Goal: Task Accomplishment & Management: Manage account settings

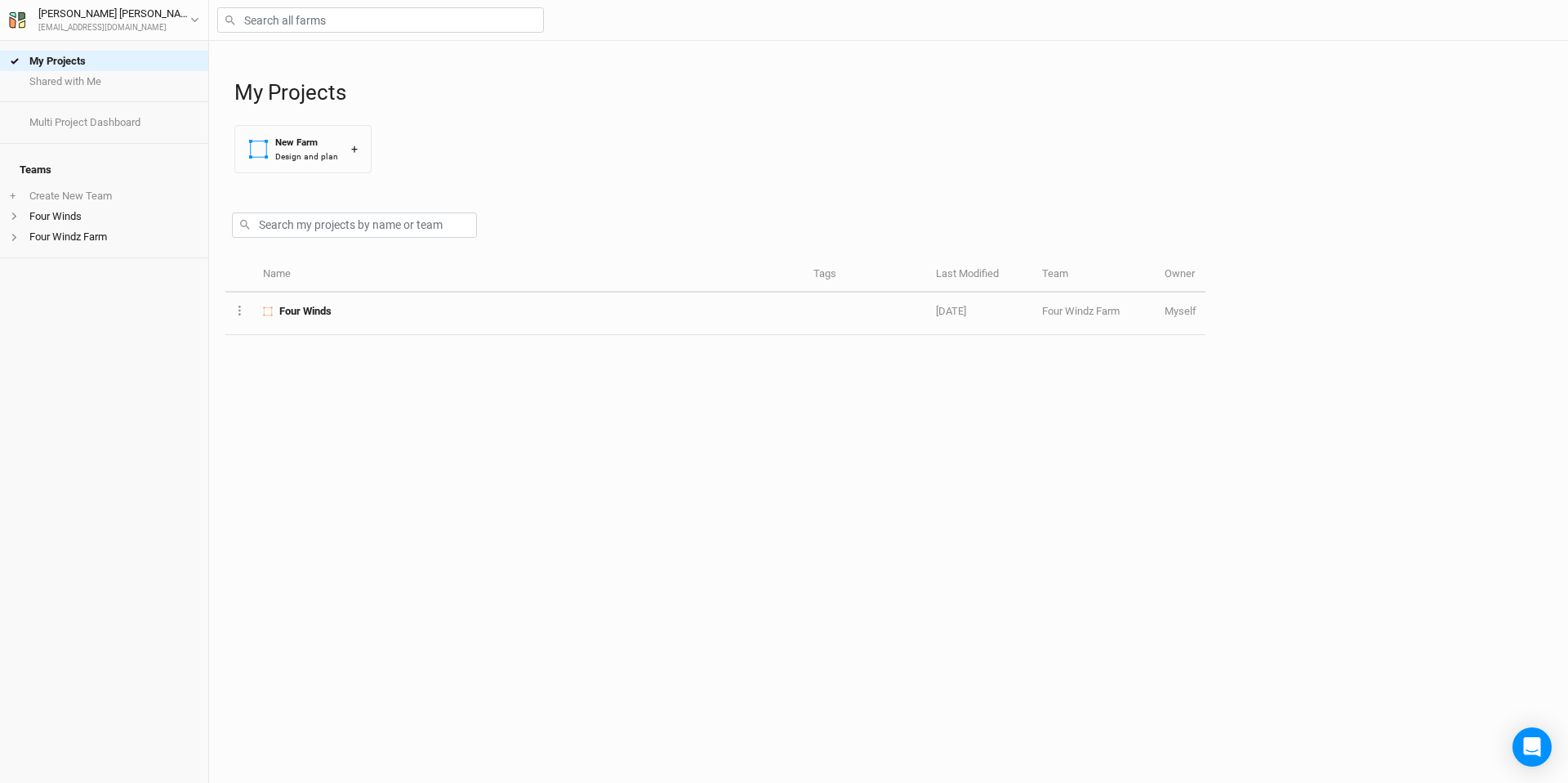
click at [200, 19] on div "[PERSON_NAME] [PERSON_NAME][EMAIL_ADDRESS][DOMAIN_NAME] User settings Imperial …" at bounding box center [104, 20] width 209 height 41
click at [192, 20] on icon "button" at bounding box center [194, 20] width 9 height 9
click at [559, 145] on div "My Projects New Farm Design and plan +" at bounding box center [892, 114] width 1317 height 146
click at [104, 56] on link "My Projects" at bounding box center [104, 61] width 208 height 20
click at [71, 84] on link "Shared with Me" at bounding box center [104, 81] width 208 height 20
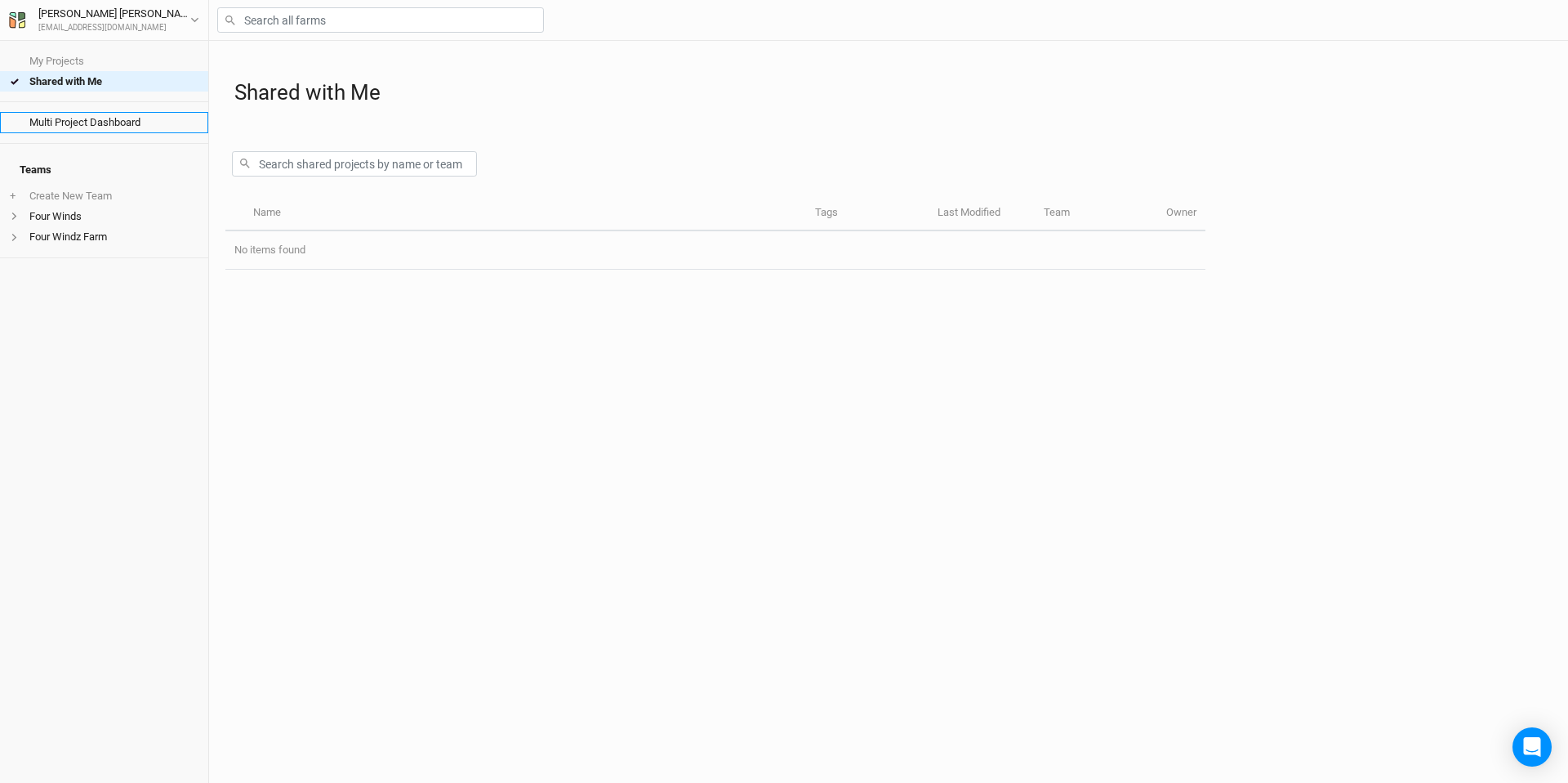
click at [71, 116] on link "Multi Project Dashboard" at bounding box center [104, 122] width 208 height 20
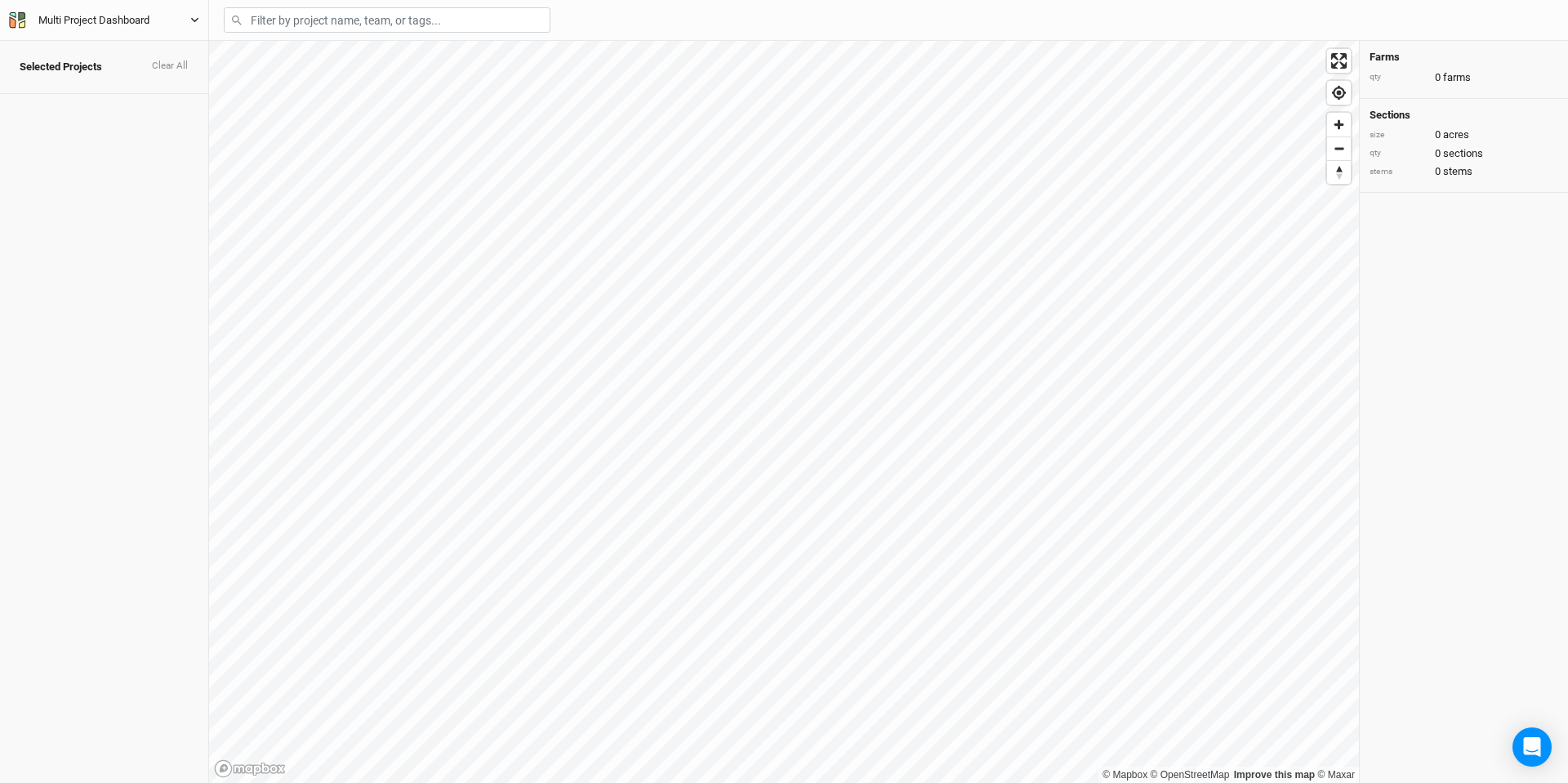
click at [79, 20] on div "Multi Project Dashboard" at bounding box center [94, 20] width 111 height 16
click at [45, 61] on span "Selected Projects" at bounding box center [61, 67] width 83 height 13
click at [158, 51] on h4 "Selected Projects Clear All" at bounding box center [104, 67] width 188 height 33
click at [167, 61] on button "Clear All" at bounding box center [170, 66] width 38 height 11
click at [201, 18] on div "Multi Project Dashboard Back User settings Imperial Metric Keyboard Shortcuts L…" at bounding box center [104, 20] width 209 height 41
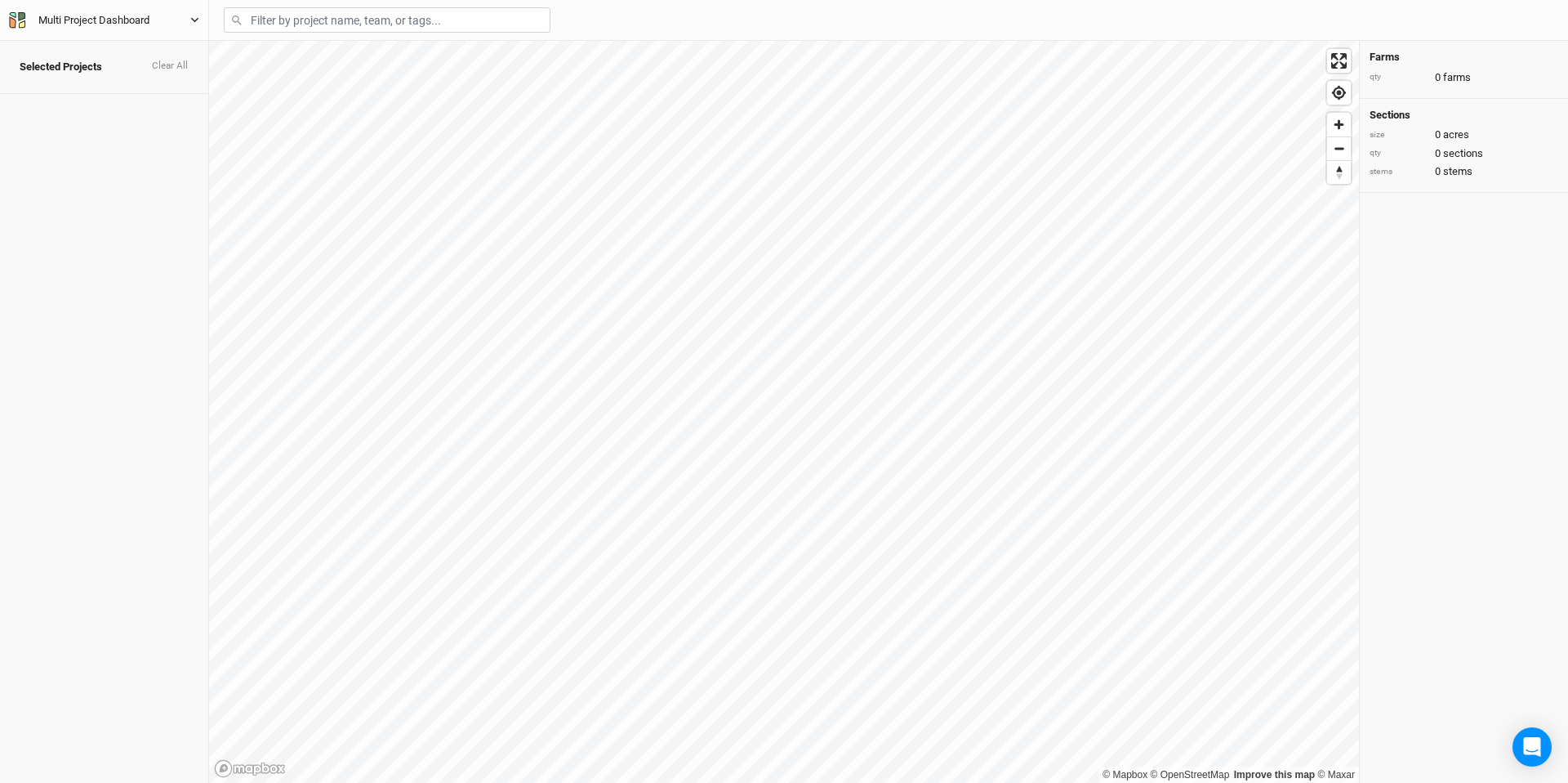
click at [191, 18] on icon "button" at bounding box center [194, 20] width 7 height 5
click at [173, 50] on button "Back" at bounding box center [135, 46] width 129 height 21
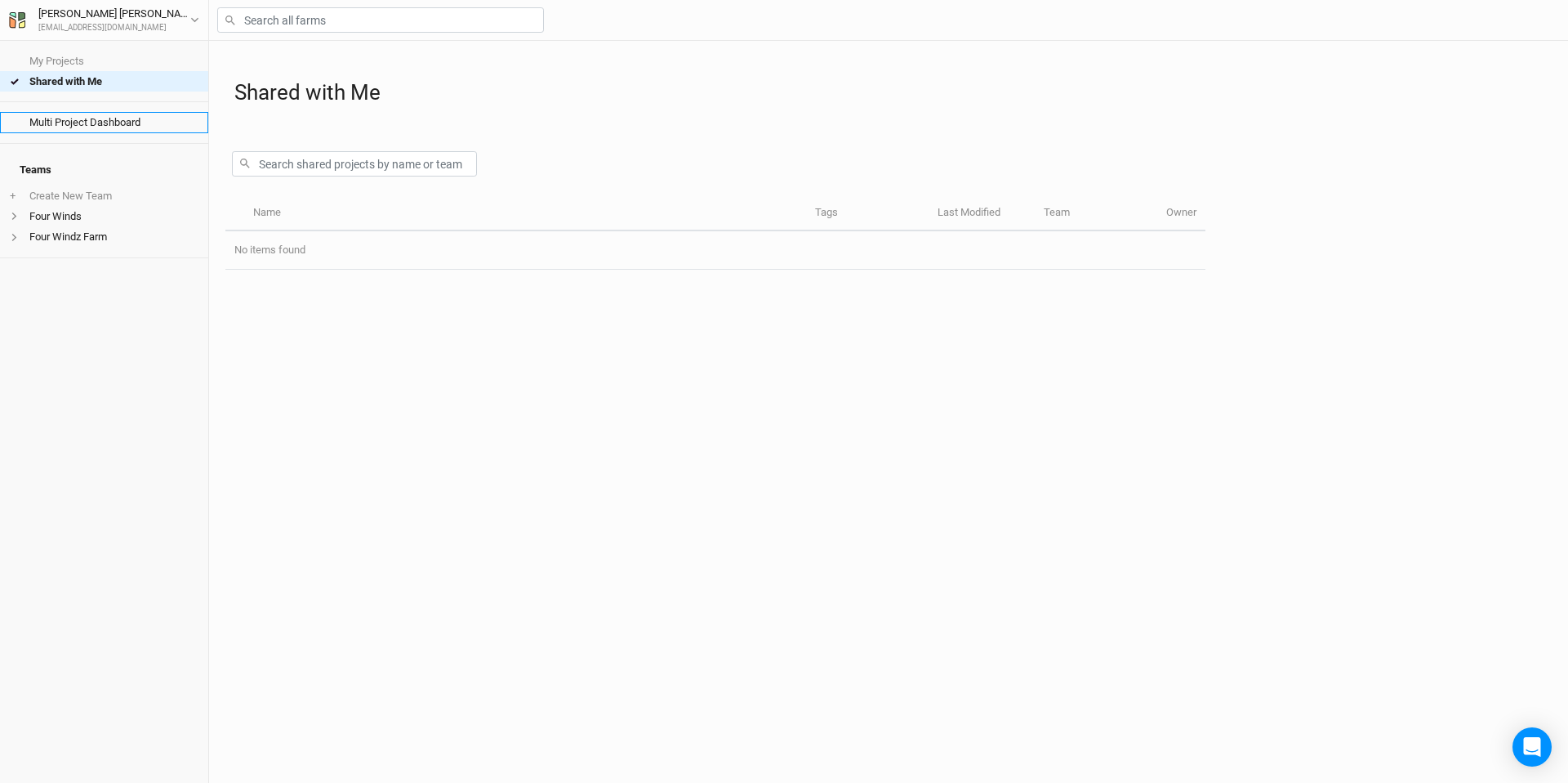
click at [95, 124] on link "Multi Project Dashboard" at bounding box center [104, 122] width 208 height 20
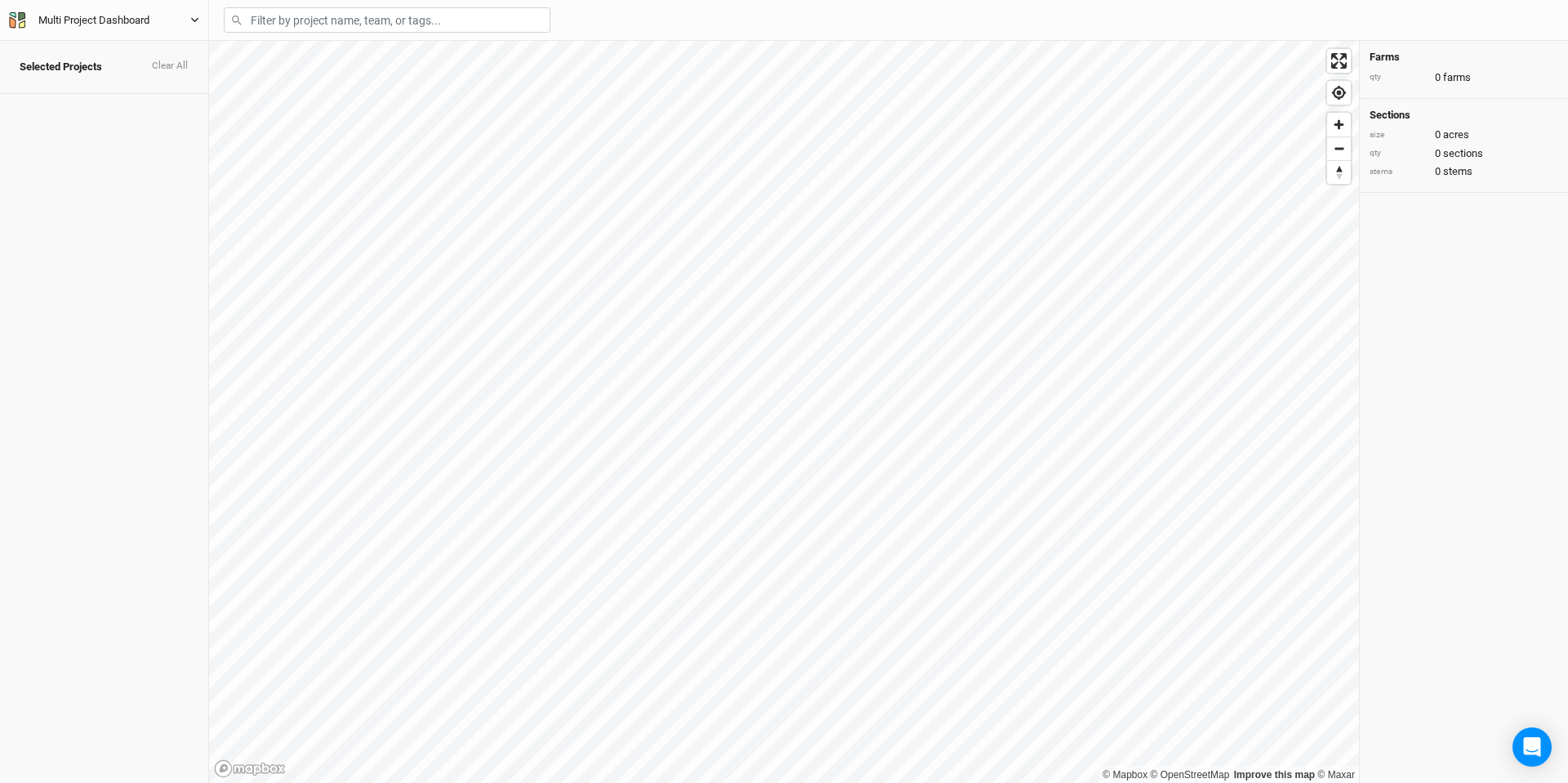
click at [196, 11] on button "Multi Project Dashboard" at bounding box center [104, 20] width 192 height 18
click at [166, 51] on button "Back" at bounding box center [135, 46] width 129 height 21
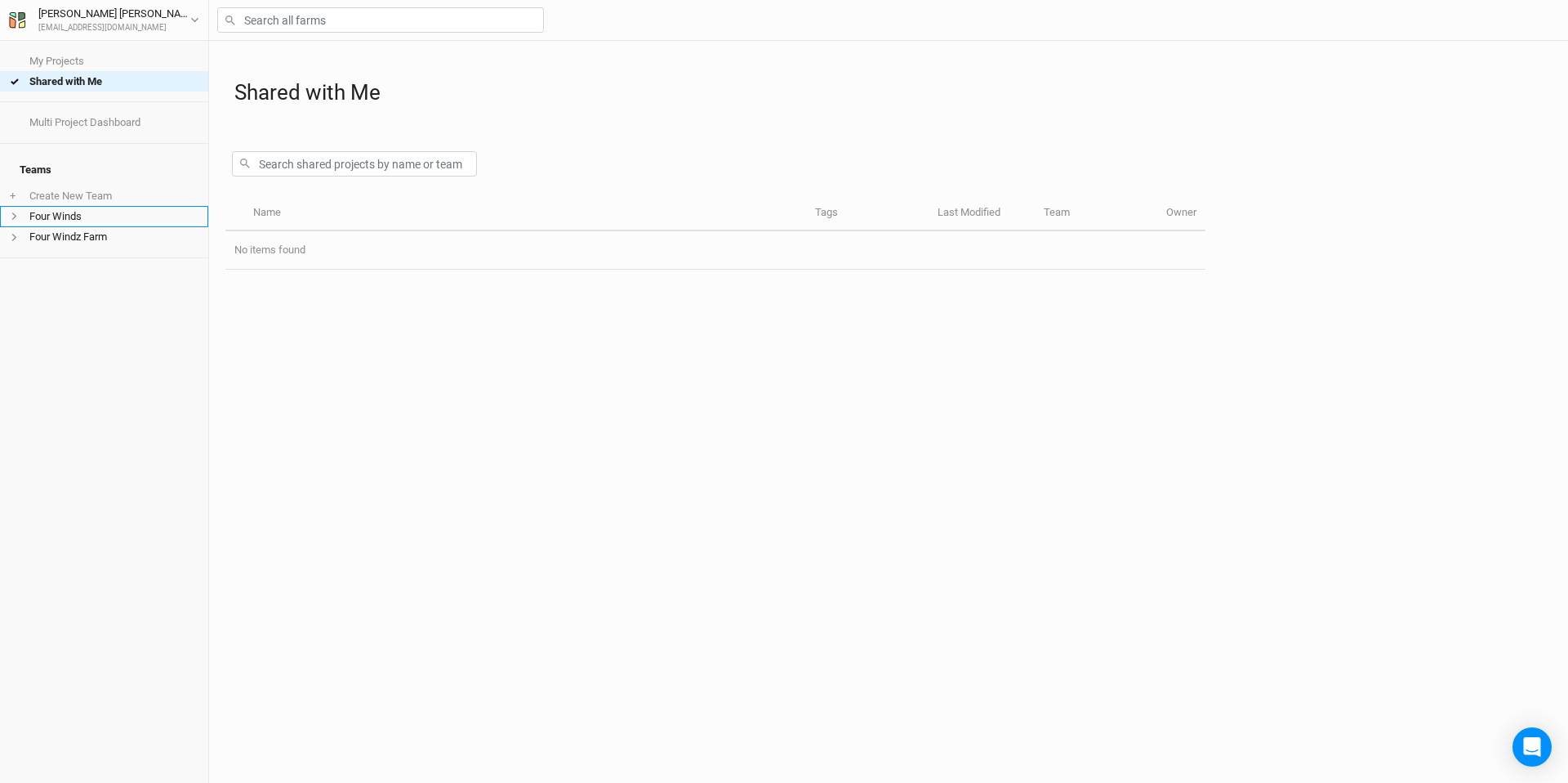
click at [84, 207] on li "Four Winds" at bounding box center [104, 215] width 208 height 20
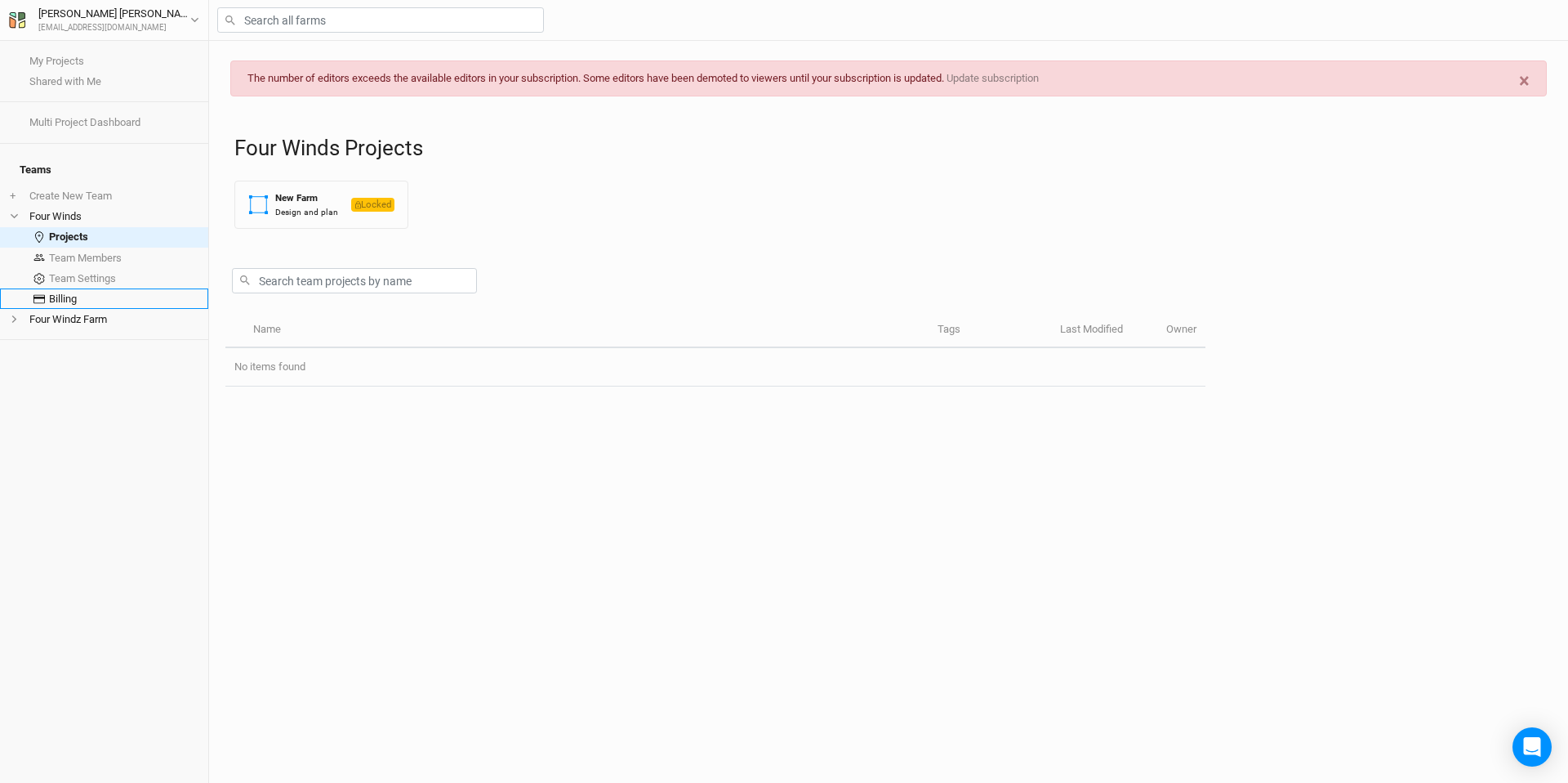
click at [65, 288] on link "Billing" at bounding box center [104, 298] width 208 height 20
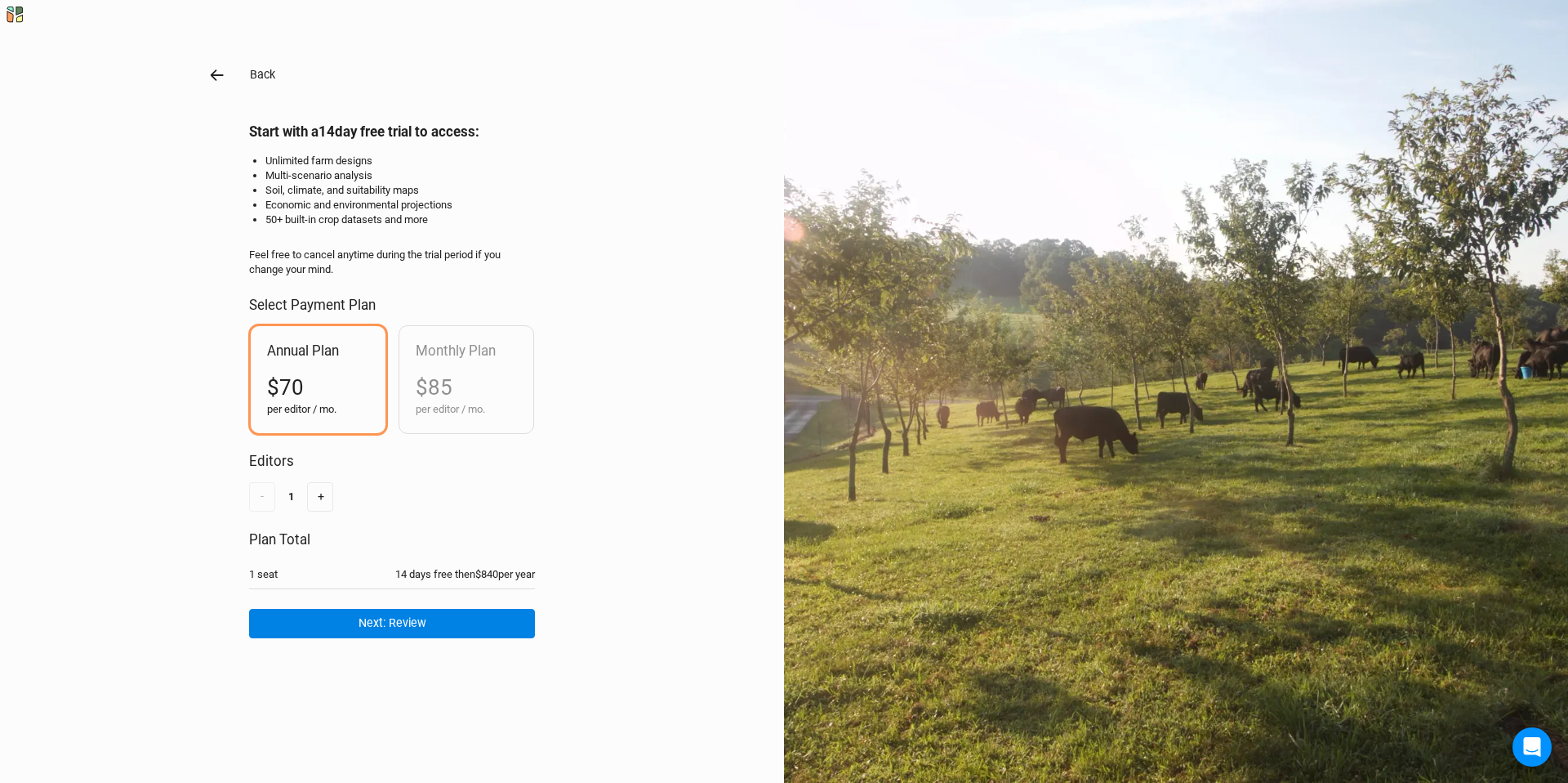
click at [212, 70] on icon "button" at bounding box center [217, 75] width 18 height 18
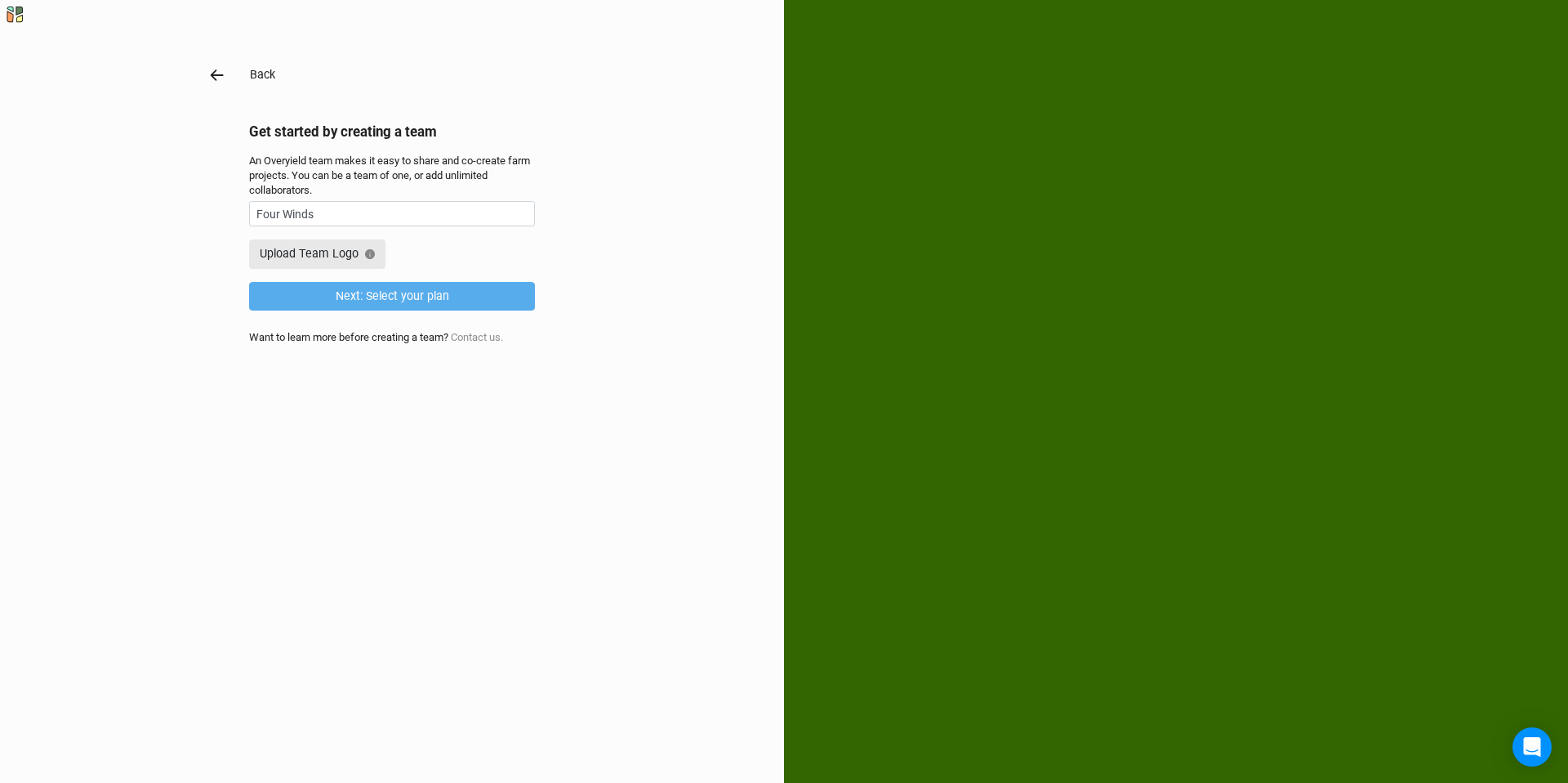
click at [224, 76] on icon "button" at bounding box center [217, 75] width 18 height 18
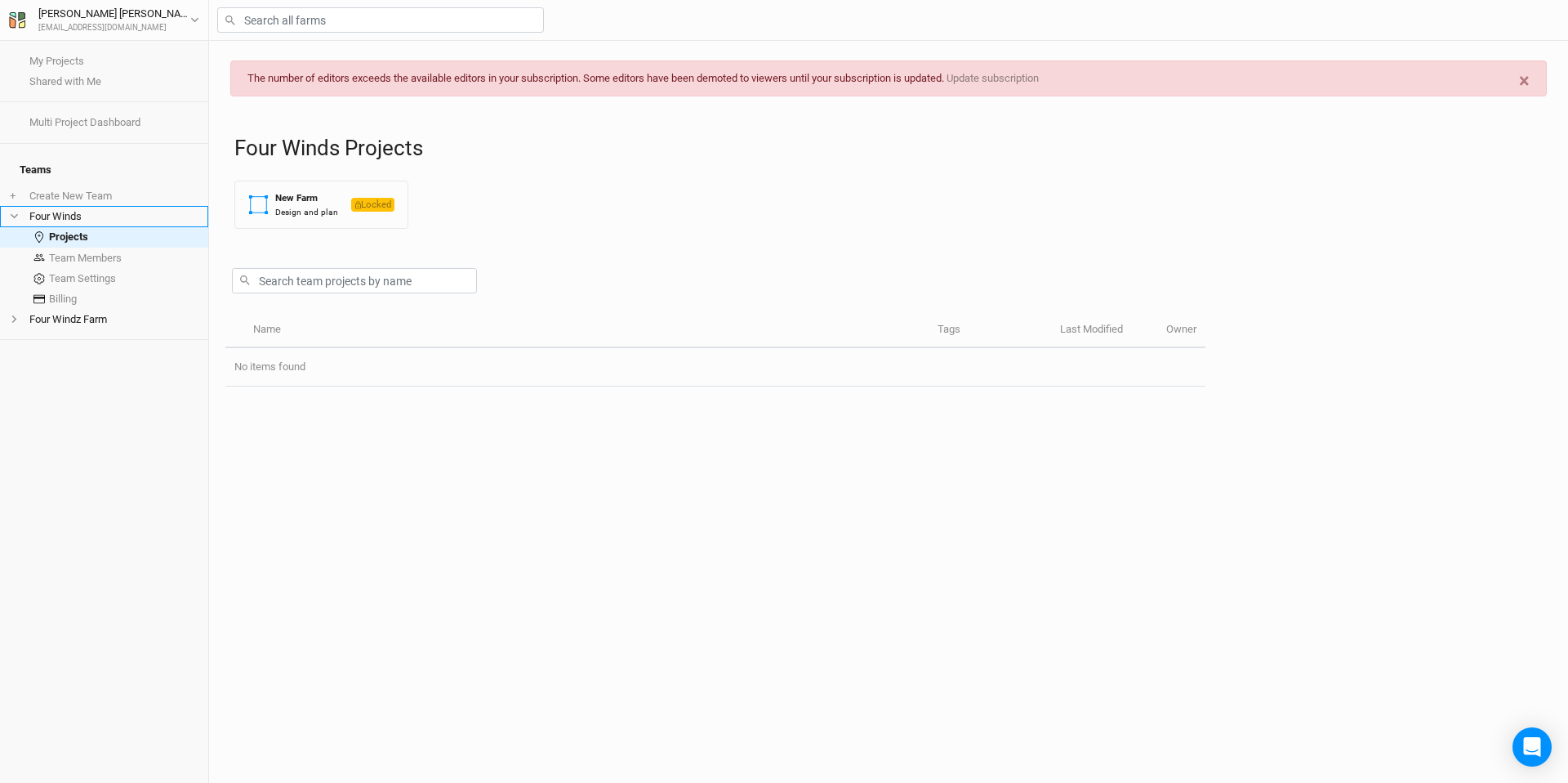
click at [13, 211] on icon at bounding box center [14, 215] width 9 height 9
click at [16, 233] on icon at bounding box center [14, 237] width 9 height 9
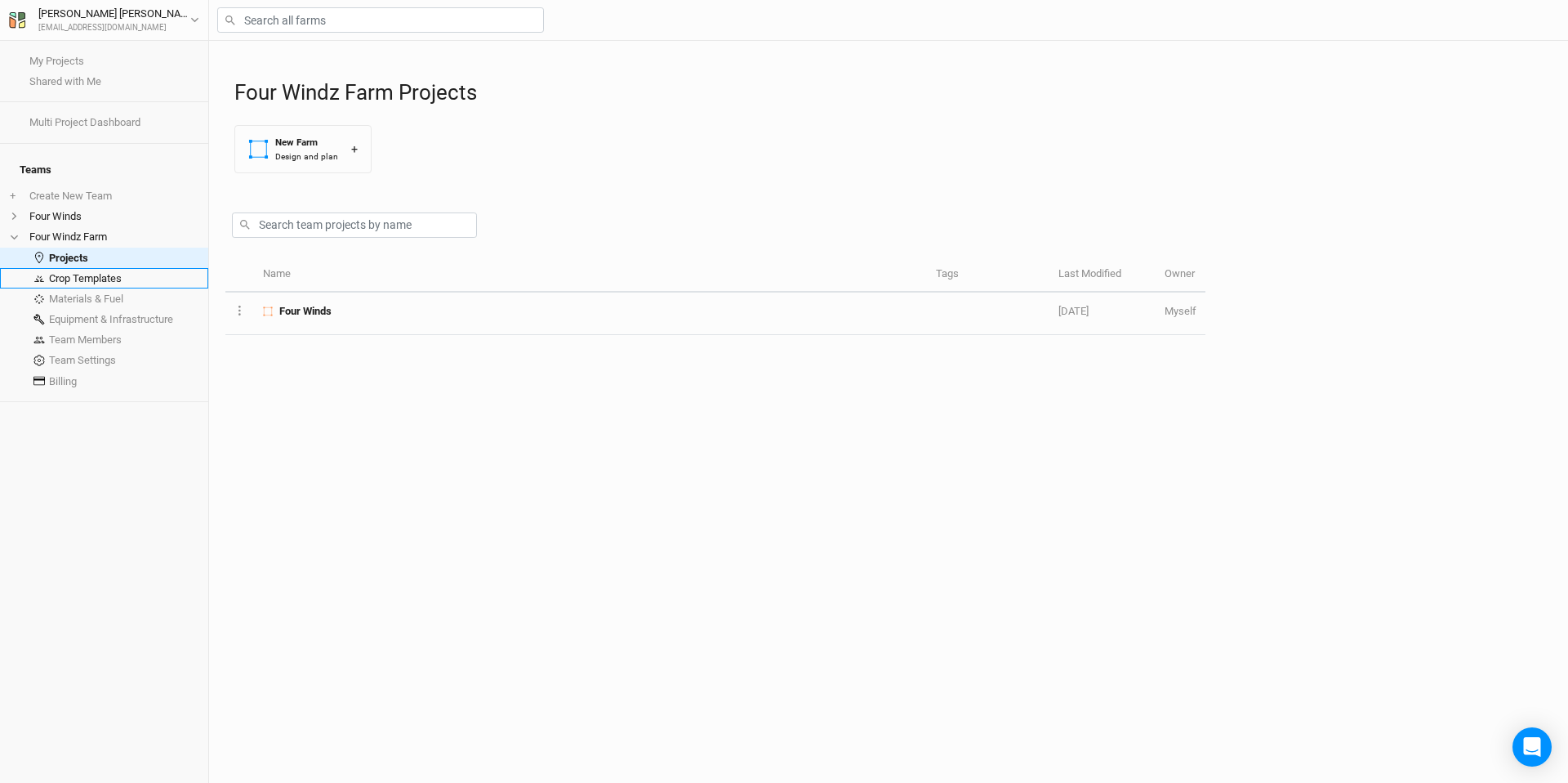
click at [96, 268] on link "Crop Templates" at bounding box center [104, 278] width 208 height 20
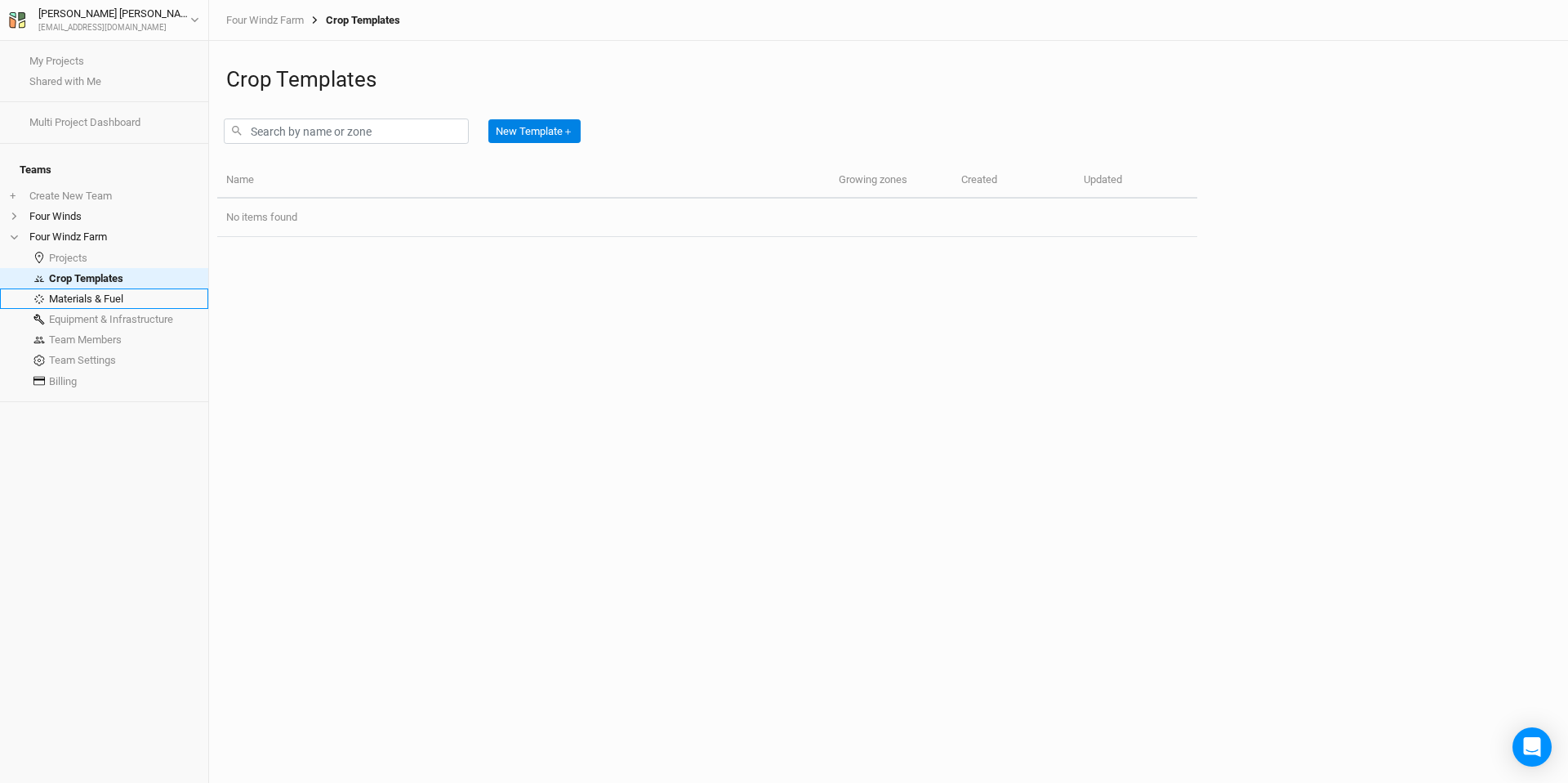
click at [100, 288] on link "Materials & Fuel" at bounding box center [104, 298] width 208 height 20
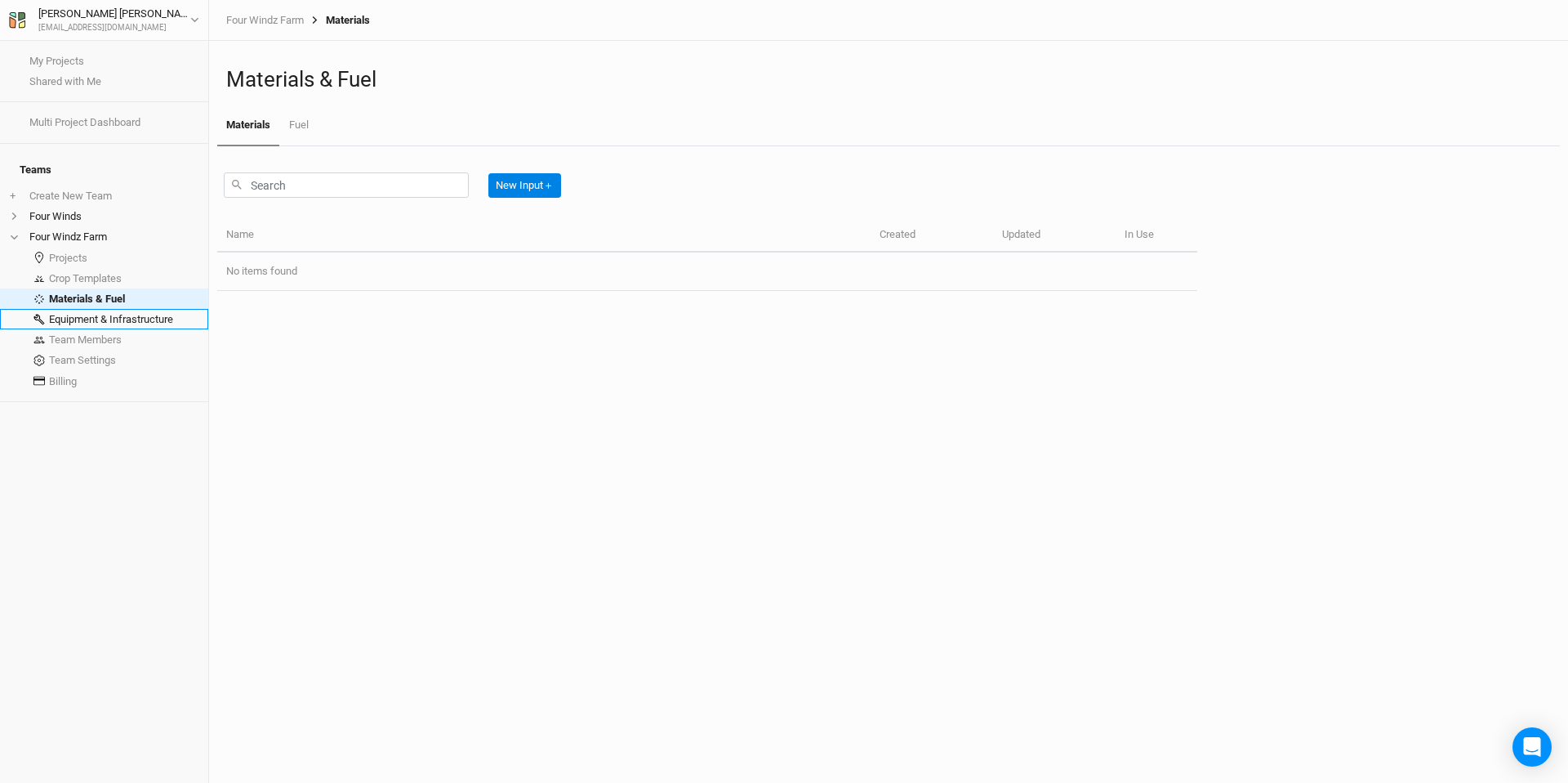
click at [106, 309] on link "Equipment & Infrastructure" at bounding box center [104, 319] width 208 height 20
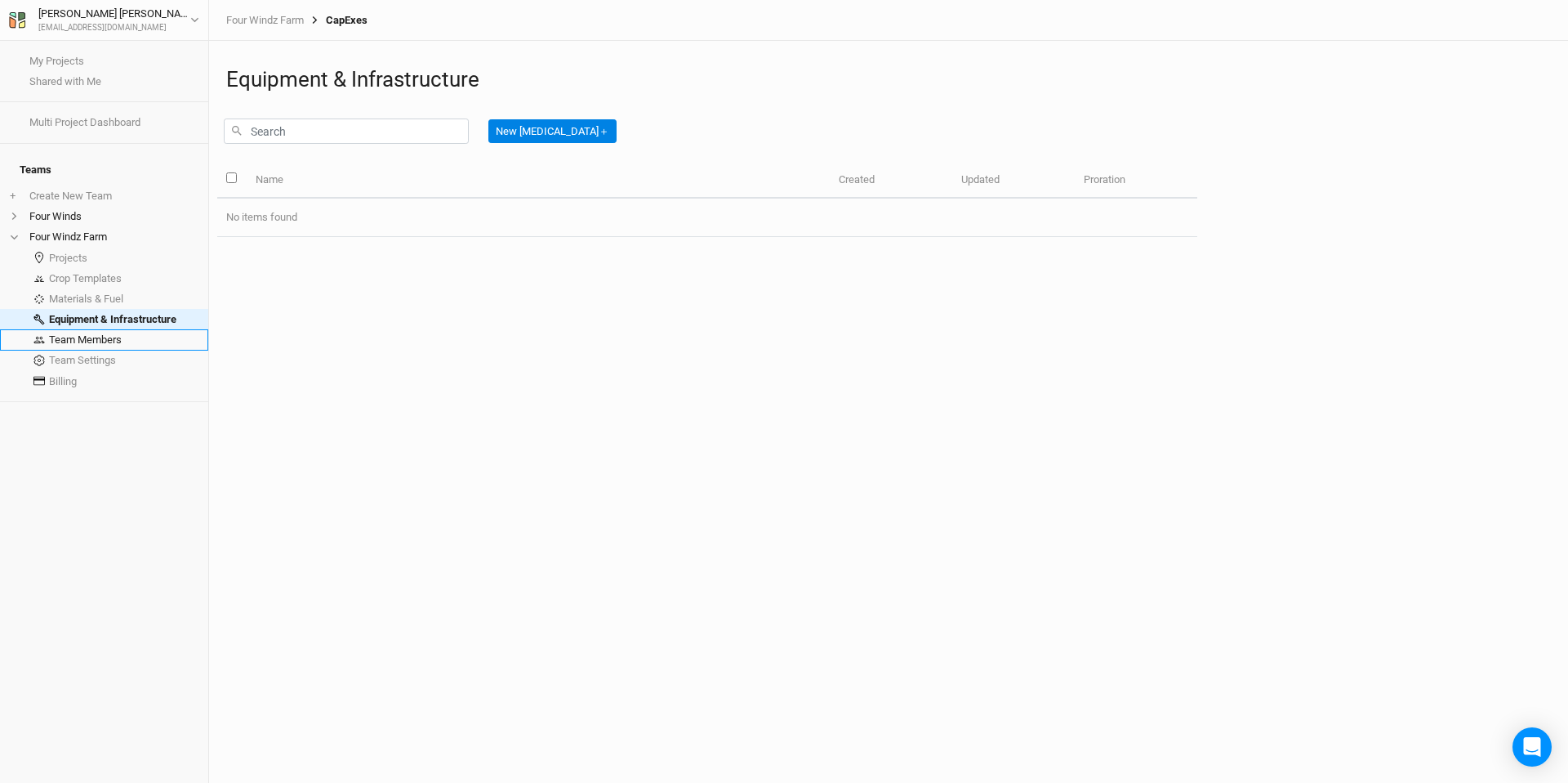
click at [104, 329] on link "Team Members" at bounding box center [104, 339] width 208 height 20
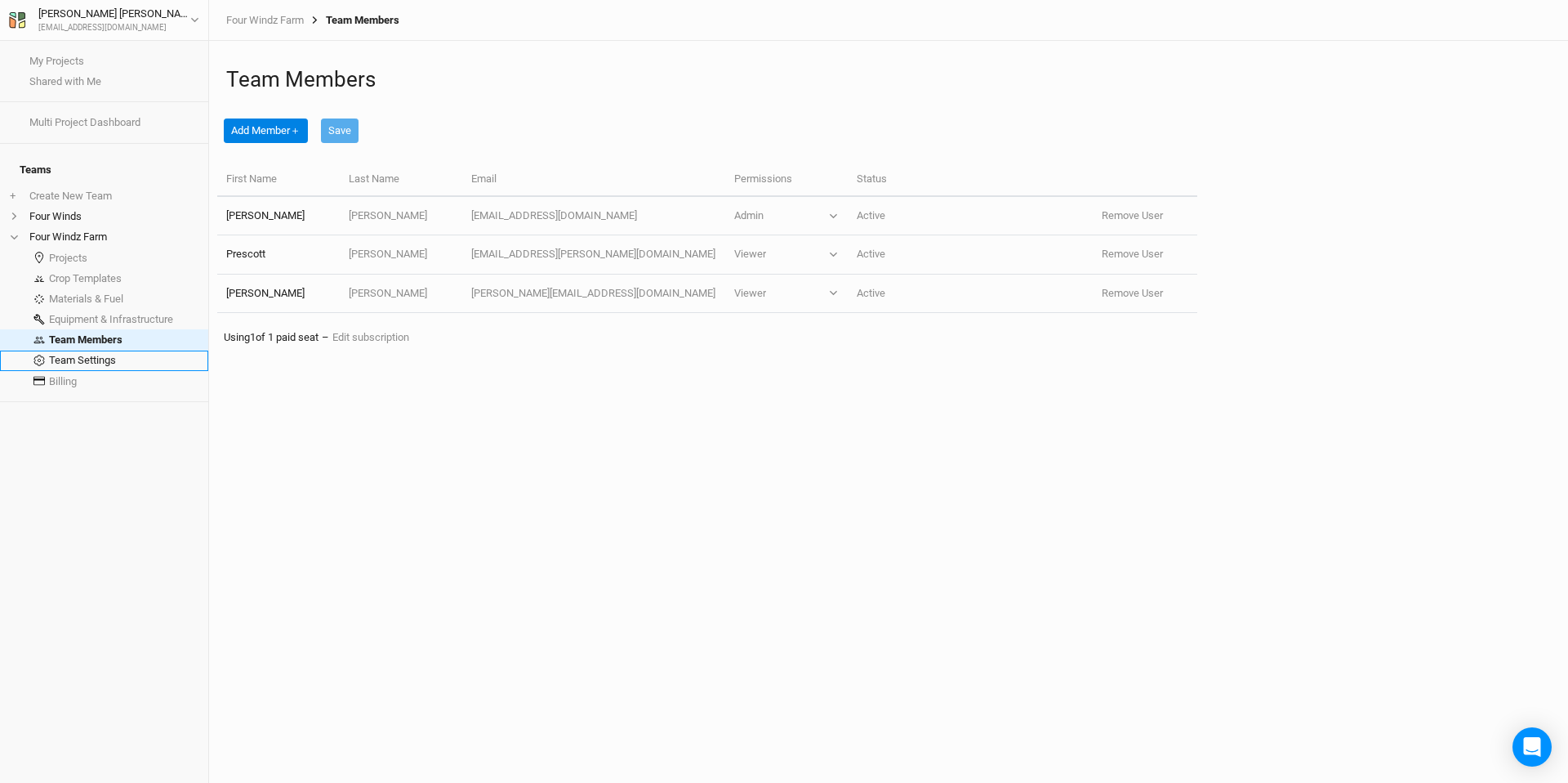
click at [107, 351] on link "Team Settings" at bounding box center [104, 360] width 208 height 20
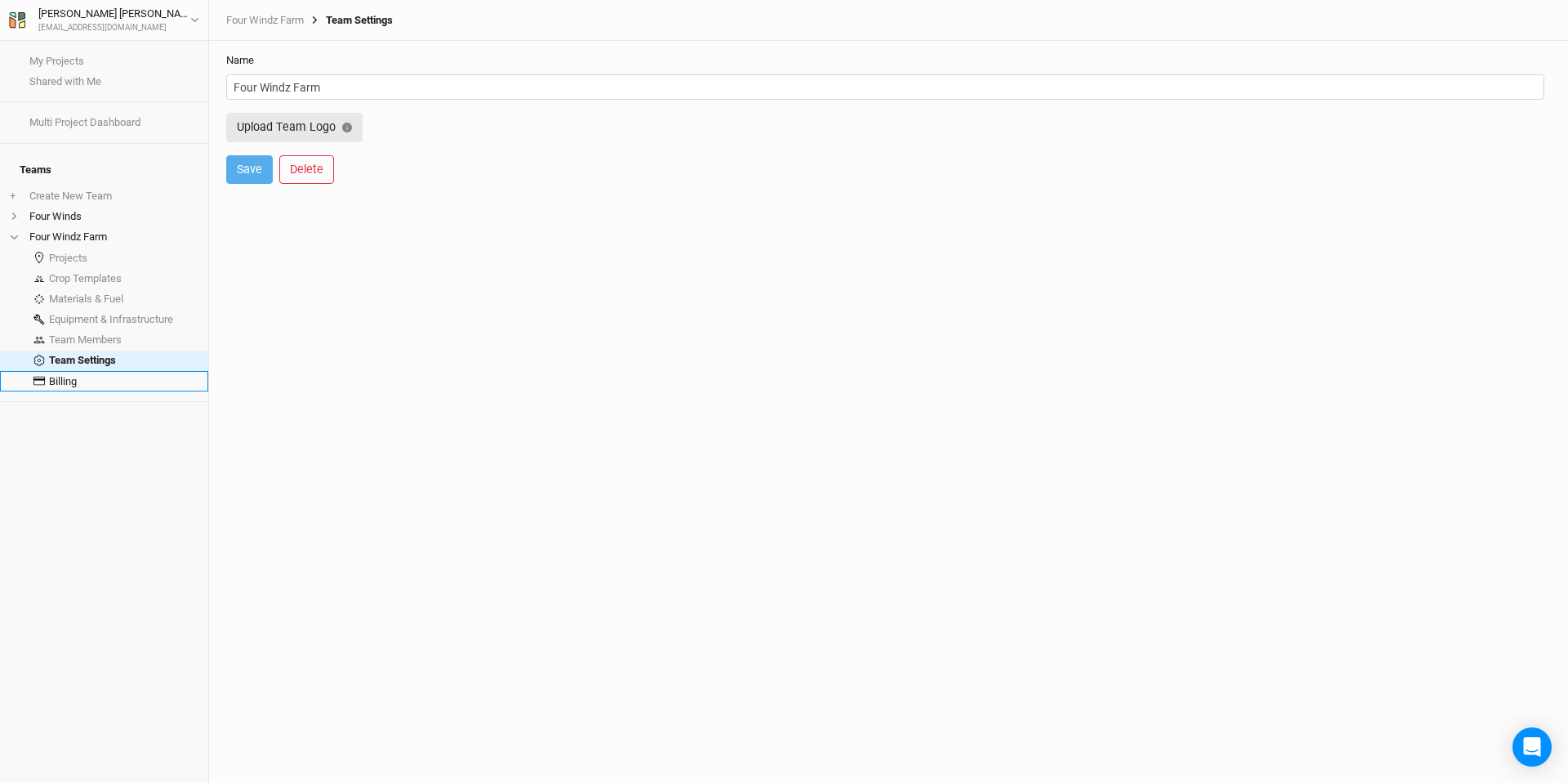
click at [100, 371] on link "Billing" at bounding box center [104, 381] width 208 height 20
